Goal: Task Accomplishment & Management: Manage account settings

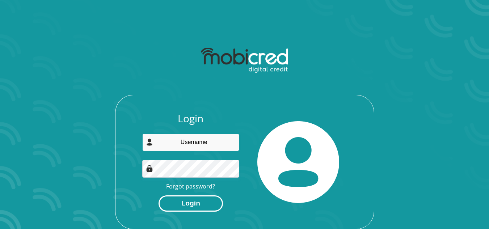
type input "[EMAIL_ADDRESS][DOMAIN_NAME]"
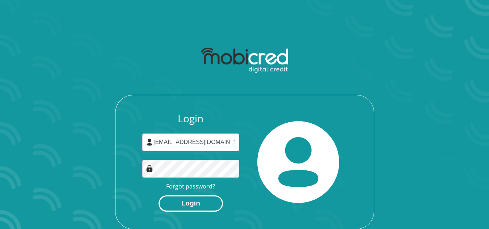
click at [202, 211] on button "Login" at bounding box center [191, 204] width 64 height 16
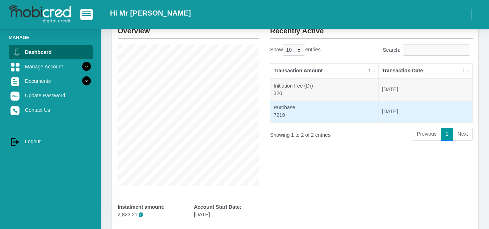
scroll to position [47, 0]
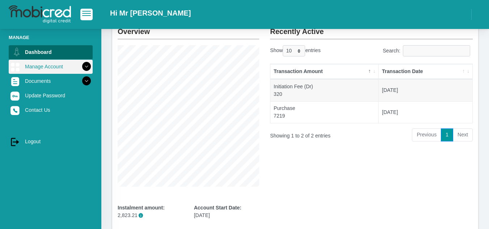
click at [80, 68] on icon at bounding box center [86, 66] width 12 height 12
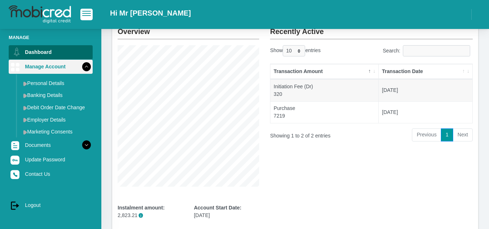
click at [80, 68] on icon at bounding box center [86, 66] width 12 height 12
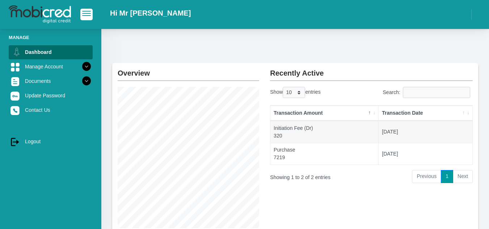
scroll to position [0, 0]
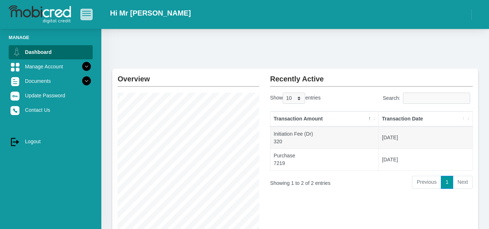
click at [87, 17] on button "button" at bounding box center [86, 14] width 12 height 11
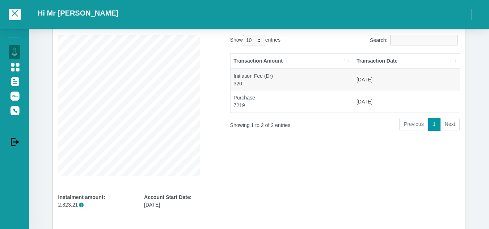
scroll to position [58, 0]
